Goal: Find contact information: Find contact information

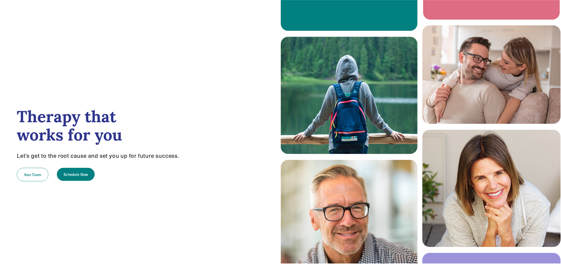
scroll to position [0, 0]
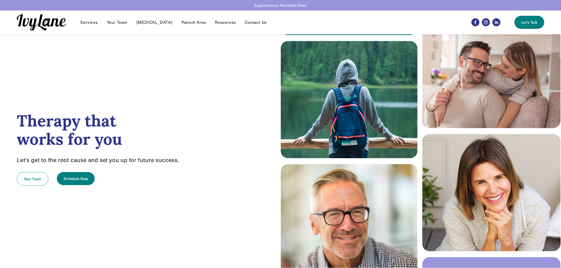
click at [117, 23] on link "Your Team" at bounding box center [117, 22] width 21 height 6
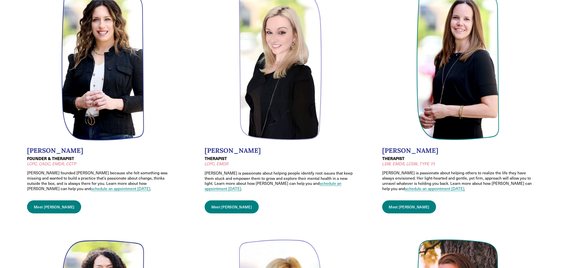
scroll to position [74, 0]
click at [40, 203] on link "Meet Wendy" at bounding box center [54, 206] width 54 height 13
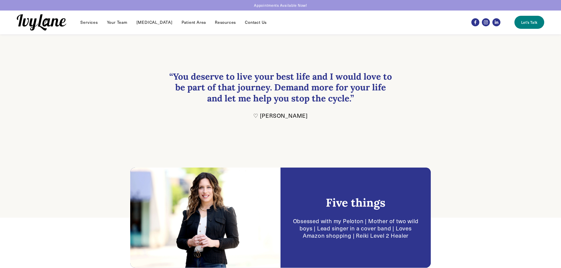
click at [245, 23] on link "Contact Us" at bounding box center [256, 22] width 22 height 6
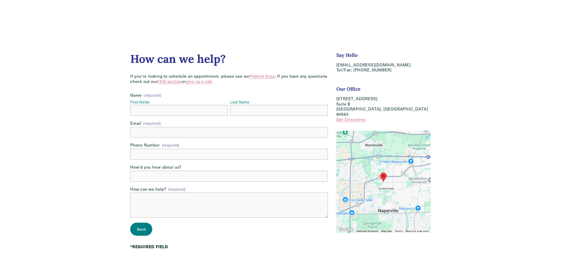
scroll to position [19, 0]
